Goal: Check status: Check status

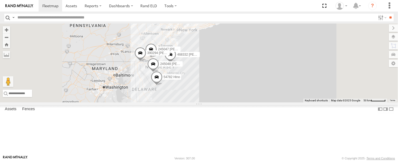
drag, startPoint x: 269, startPoint y: 109, endPoint x: 269, endPoint y: 113, distance: 3.5
click at [269, 103] on div "468334 [PERSON_NAME] 468332 [PERSON_NAME] JTSP Hino 54782 Hino 245047 [PERSON_N…" at bounding box center [199, 63] width 398 height 79
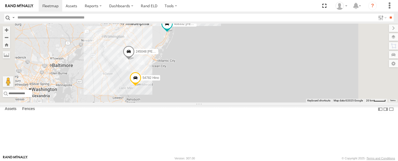
drag, startPoint x: 225, startPoint y: 61, endPoint x: 240, endPoint y: 137, distance: 77.1
click at [240, 102] on div "468334 [PERSON_NAME] 468332 [PERSON_NAME] JTSP Hino 54782 Hino 245048 [PERSON_N…" at bounding box center [199, 63] width 398 height 79
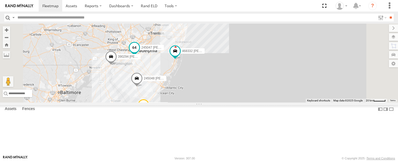
click at [139, 53] on span at bounding box center [134, 48] width 10 height 10
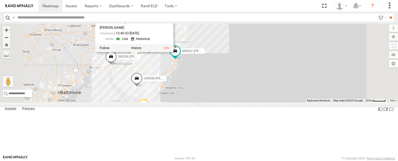
click at [232, 95] on div "468334 [PERSON_NAME] 468332 [PERSON_NAME] JTSP Hino 54782 Hino 245048 [PERSON_N…" at bounding box center [199, 63] width 398 height 79
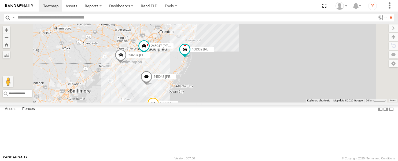
drag, startPoint x: 254, startPoint y: 112, endPoint x: 266, endPoint y: 110, distance: 12.2
click at [266, 102] on div "468334 [PERSON_NAME] 468332 [PERSON_NAME] JTSP Hino 54782 Hino 245048 [PERSON_N…" at bounding box center [199, 63] width 398 height 79
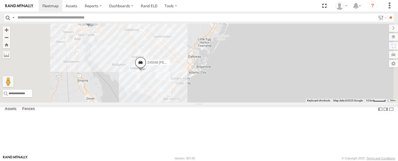
drag, startPoint x: 218, startPoint y: 114, endPoint x: 228, endPoint y: 76, distance: 39.7
click at [228, 76] on div "468334 [PERSON_NAME] 468332 [PERSON_NAME] JTSP Hino 54782 Hino 245048 [PERSON_N…" at bounding box center [199, 63] width 398 height 79
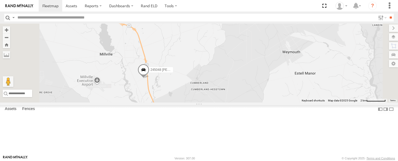
click at [205, 102] on div "468334 [PERSON_NAME] 468332 [PERSON_NAME] JTSP Hino 54782 Hino 245048 [PERSON_N…" at bounding box center [199, 63] width 398 height 79
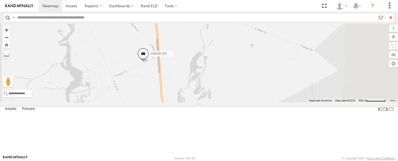
click at [149, 62] on span at bounding box center [143, 55] width 12 height 14
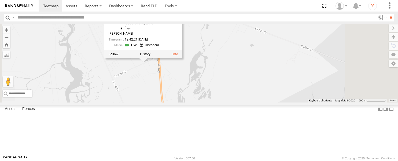
click at [342, 54] on div "468334 [PERSON_NAME] 468332 [PERSON_NAME] JTSP Hino 54782 Hino 245048 [PERSON_N…" at bounding box center [199, 63] width 398 height 79
